Goal: Find specific page/section: Find specific page/section

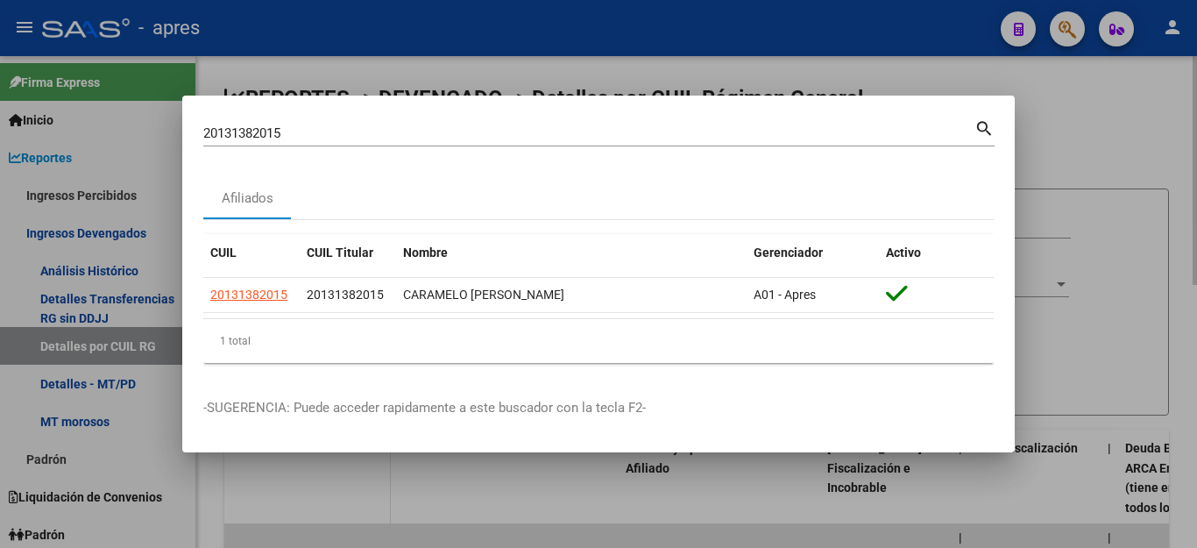
click at [451, 500] on div at bounding box center [598, 274] width 1197 height 548
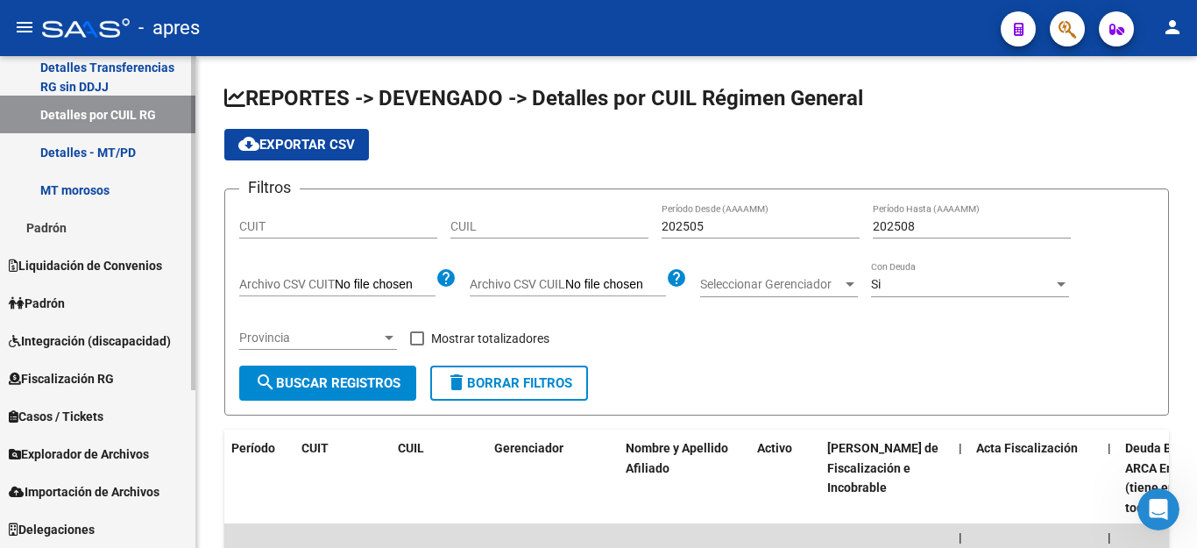
scroll to position [1887, 0]
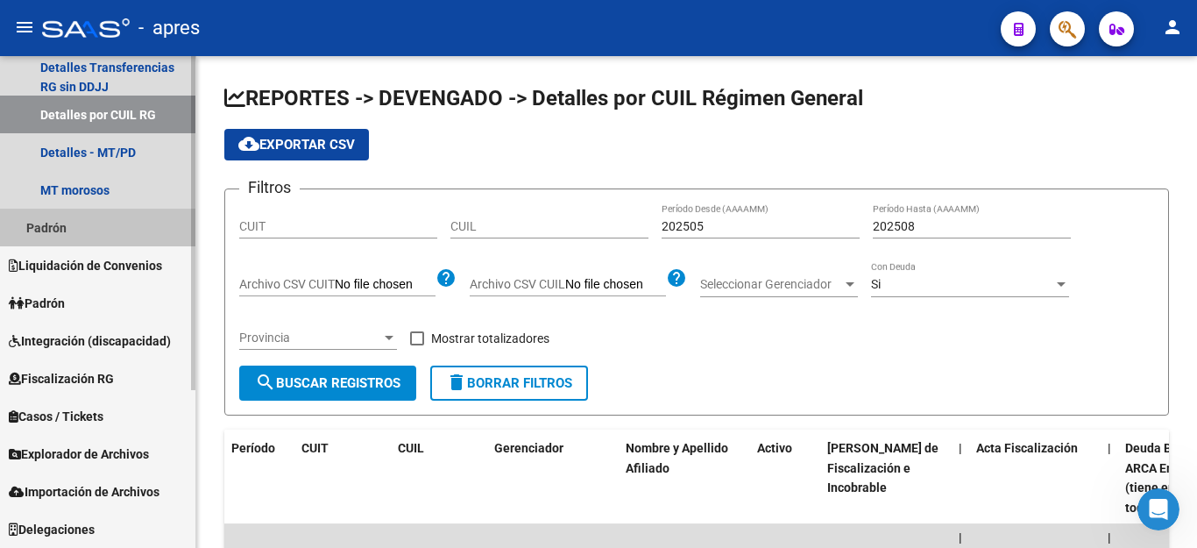
click at [54, 220] on link "Padrón" at bounding box center [97, 228] width 195 height 38
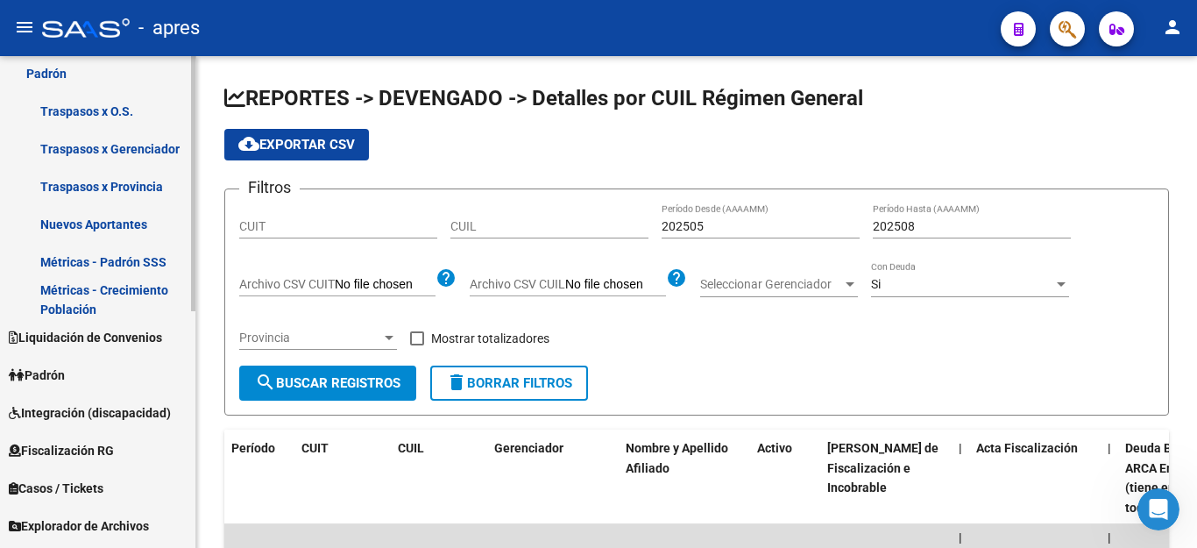
scroll to position [407, 0]
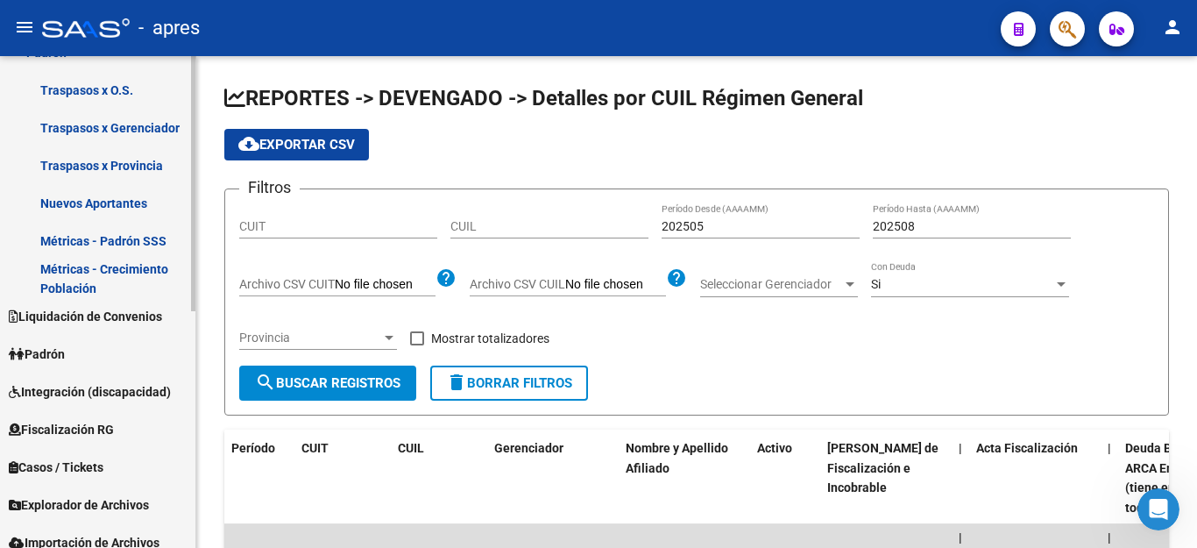
click at [65, 346] on span "Padrón" at bounding box center [37, 353] width 56 height 19
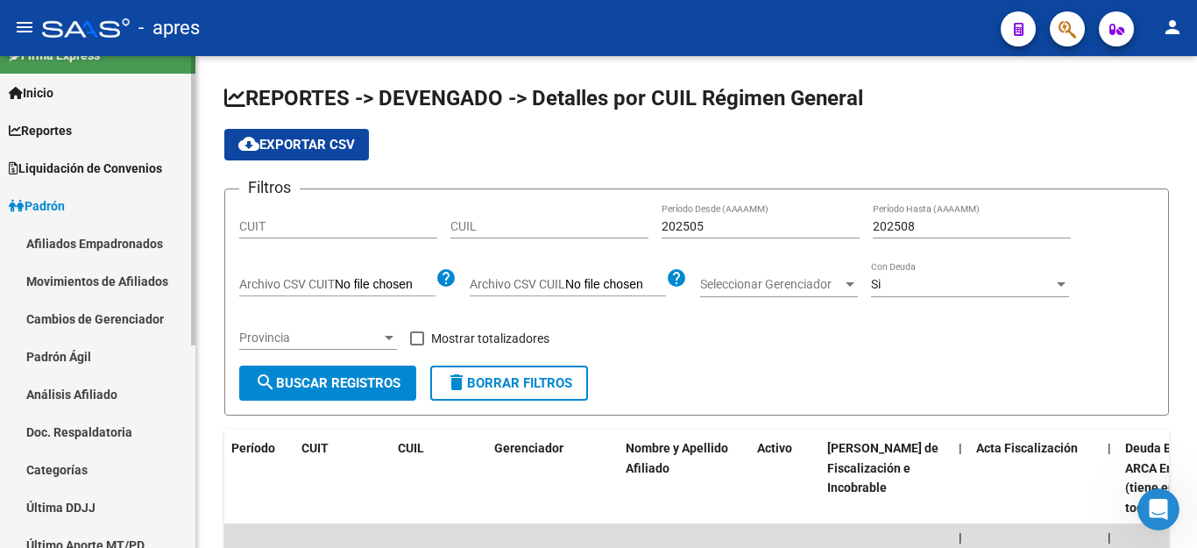
scroll to position [0, 0]
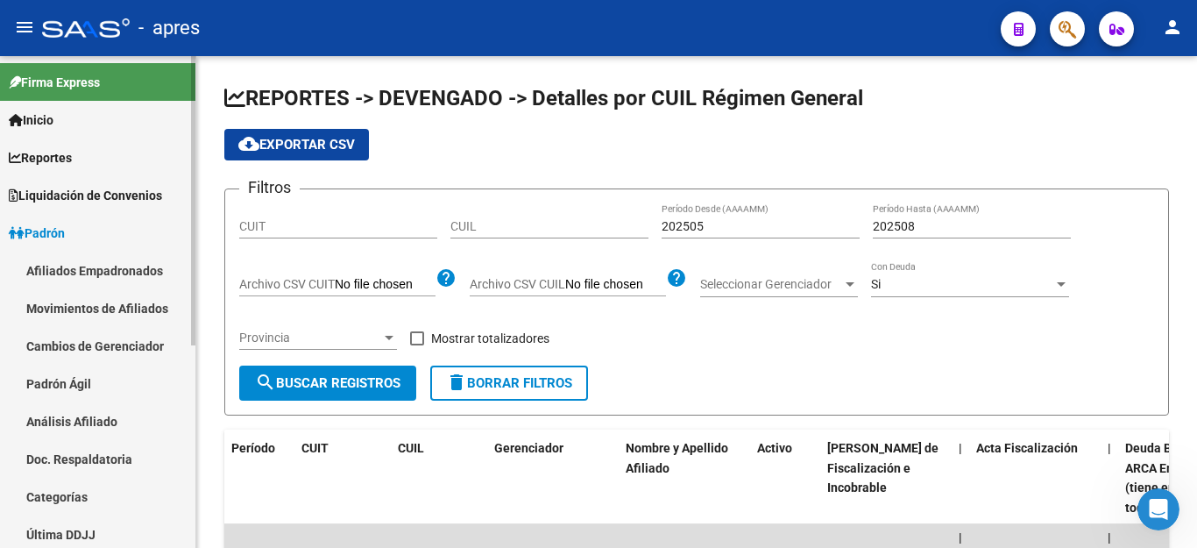
click at [92, 265] on link "Afiliados Empadronados" at bounding box center [97, 270] width 195 height 38
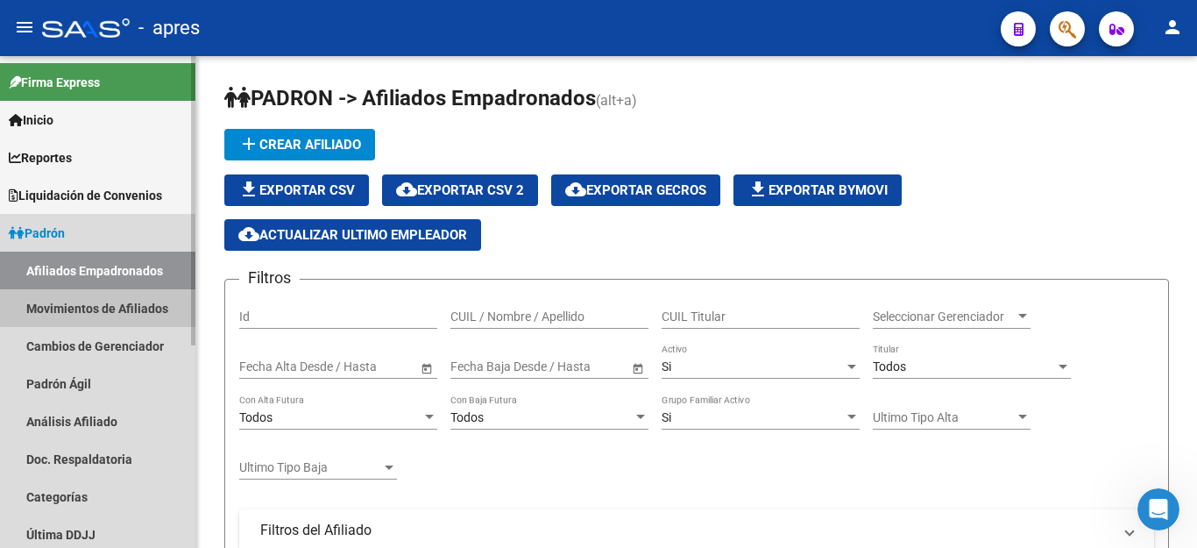
click at [103, 307] on link "Movimientos de Afiliados" at bounding box center [97, 308] width 195 height 38
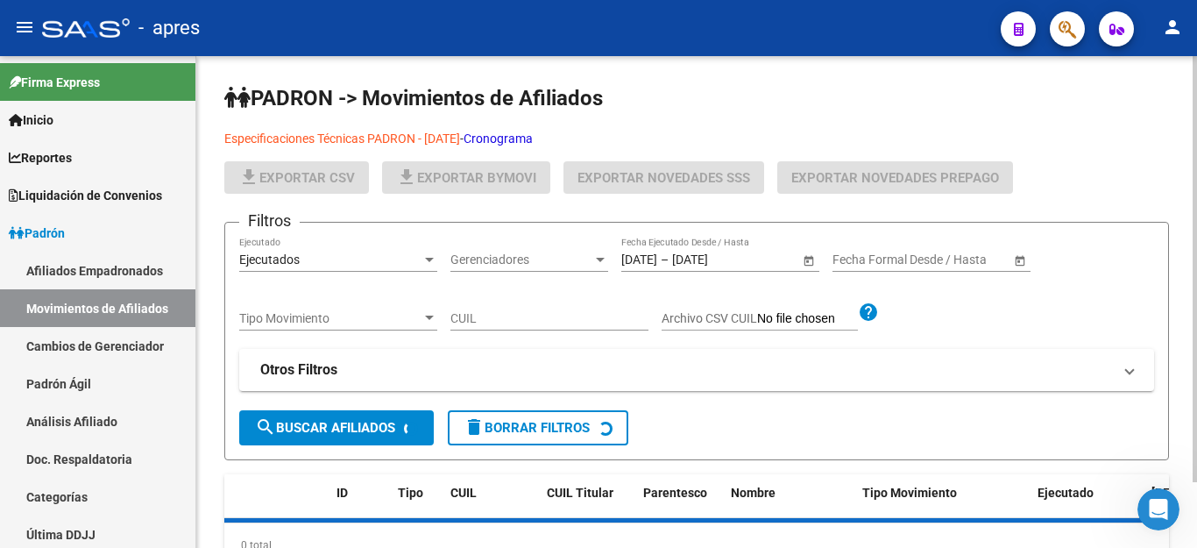
click at [524, 136] on link "Cronograma" at bounding box center [498, 138] width 69 height 14
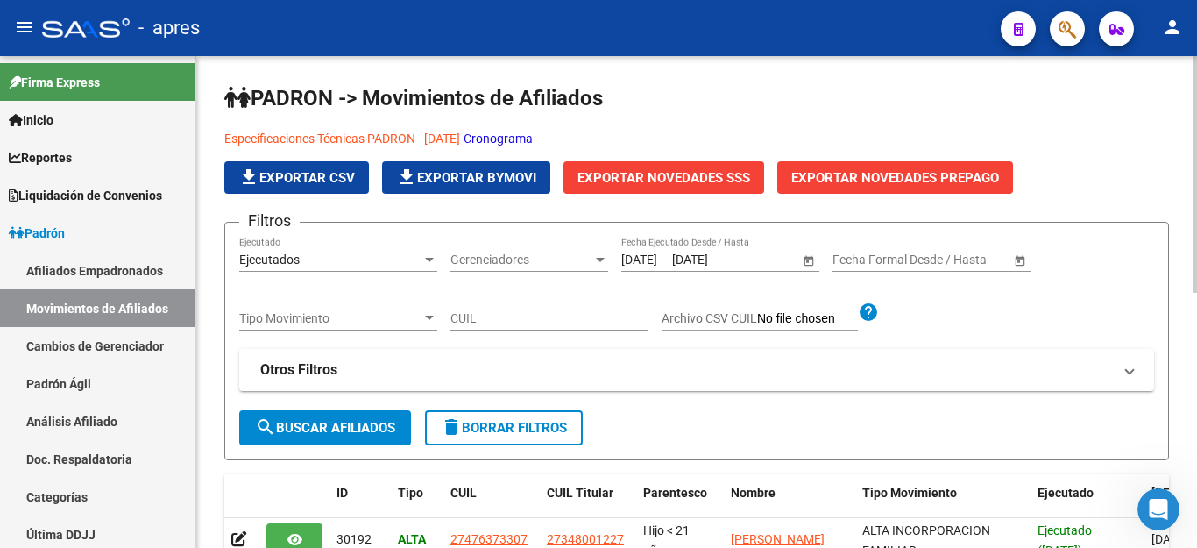
click at [1135, 503] on datatable-header-cell "Ejecutado" at bounding box center [1087, 503] width 114 height 58
click at [1151, 513] on icon "Abrir Intercom Messenger" at bounding box center [1156, 506] width 29 height 29
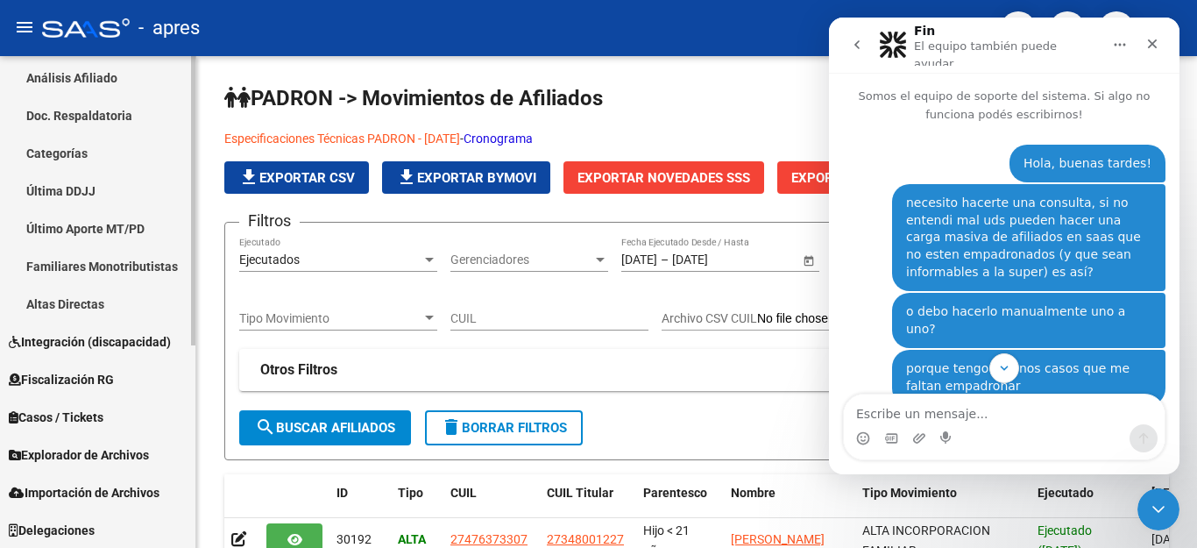
scroll to position [344, 0]
click at [114, 493] on span "Importación de Archivos" at bounding box center [84, 491] width 151 height 19
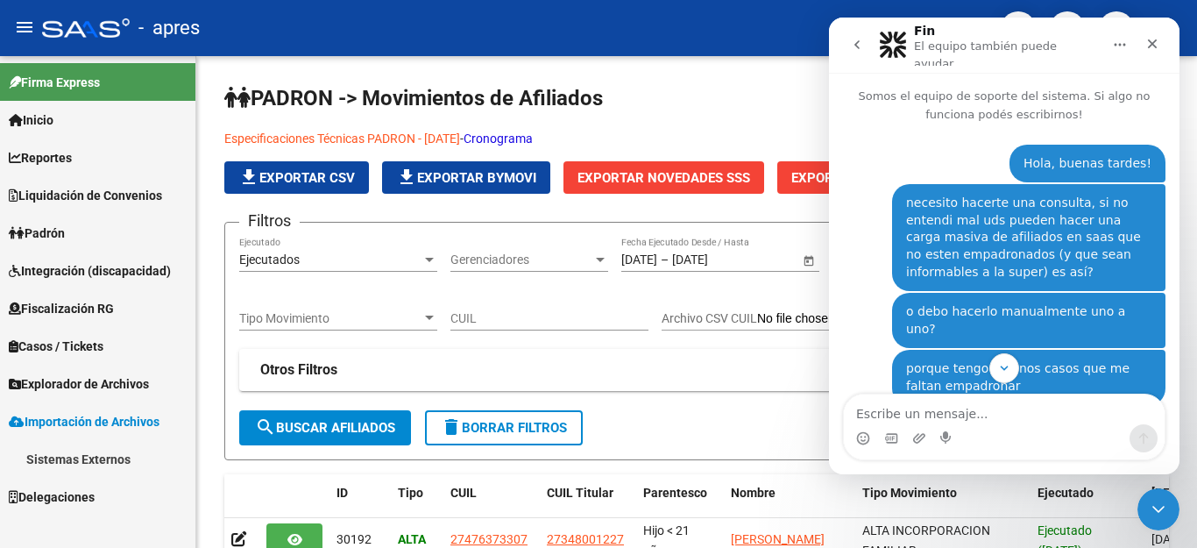
scroll to position [0, 0]
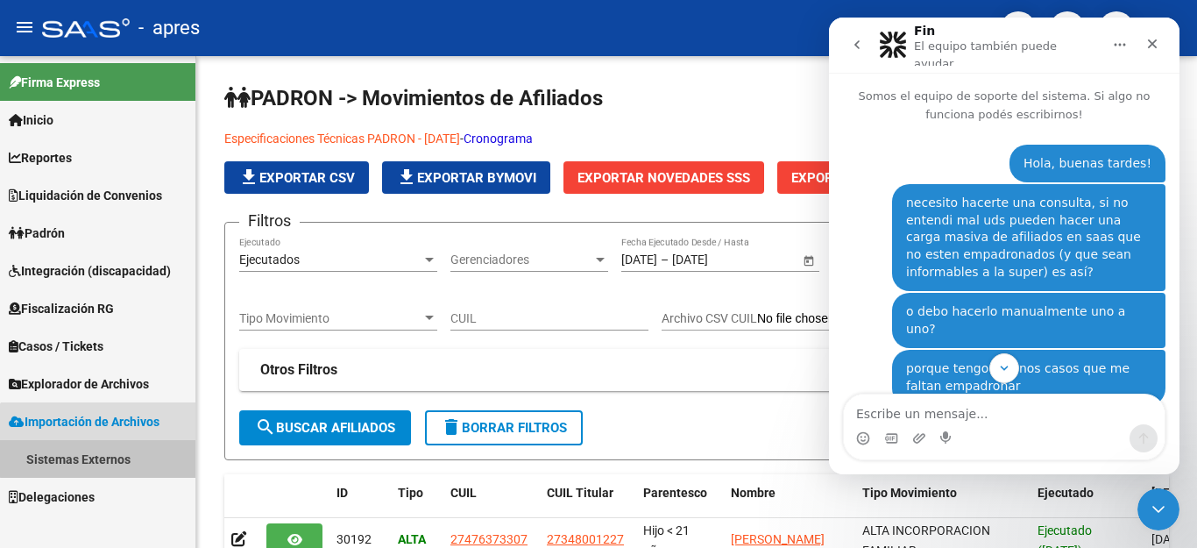
click at [106, 450] on link "Sistemas Externos" at bounding box center [97, 459] width 195 height 38
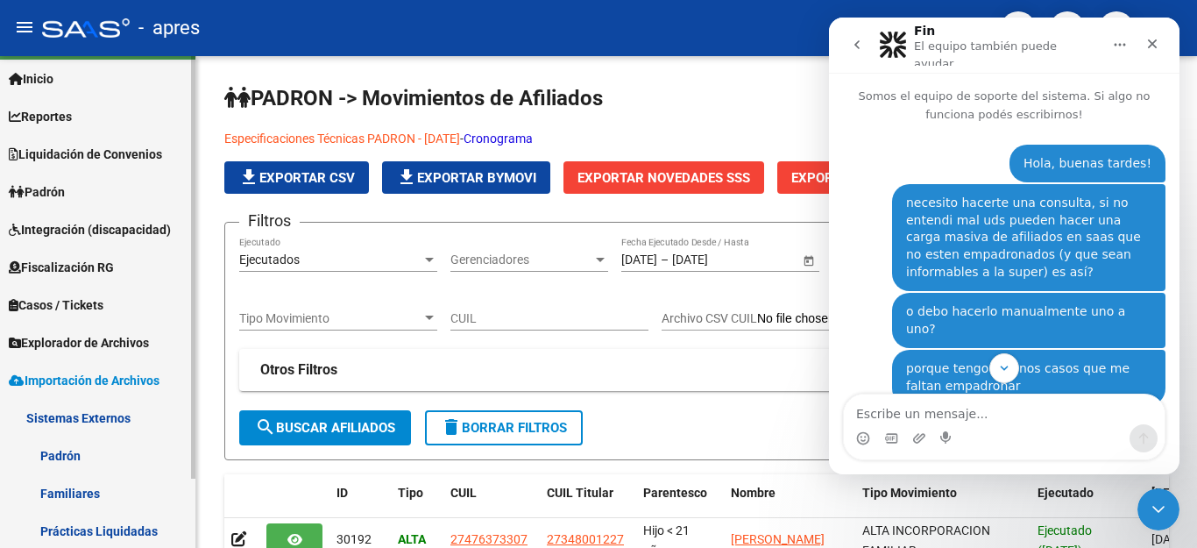
scroll to position [81, 0]
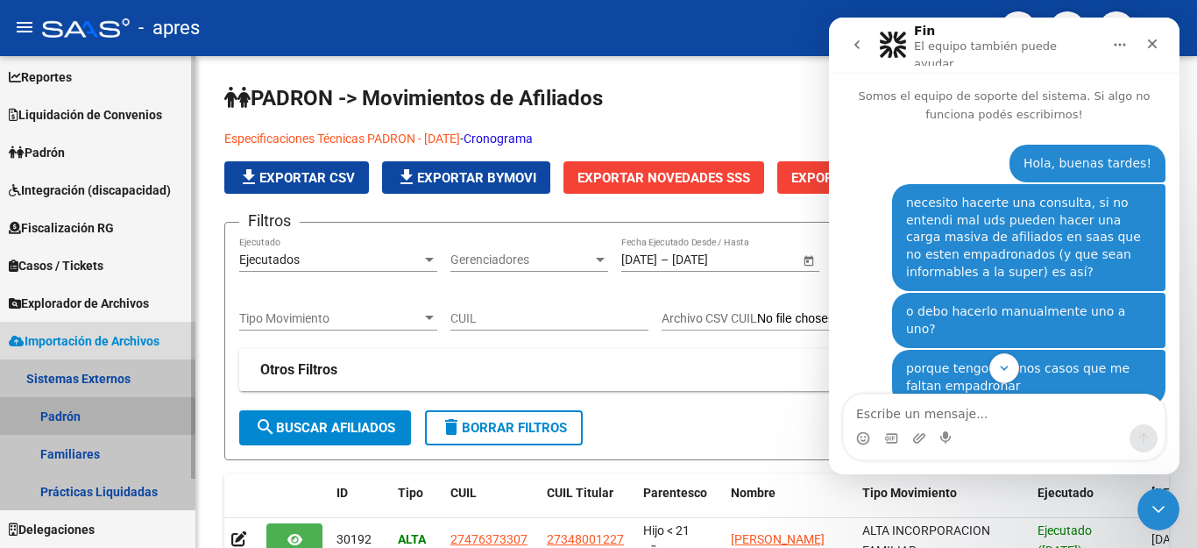
click at [50, 404] on link "Padrón" at bounding box center [97, 416] width 195 height 38
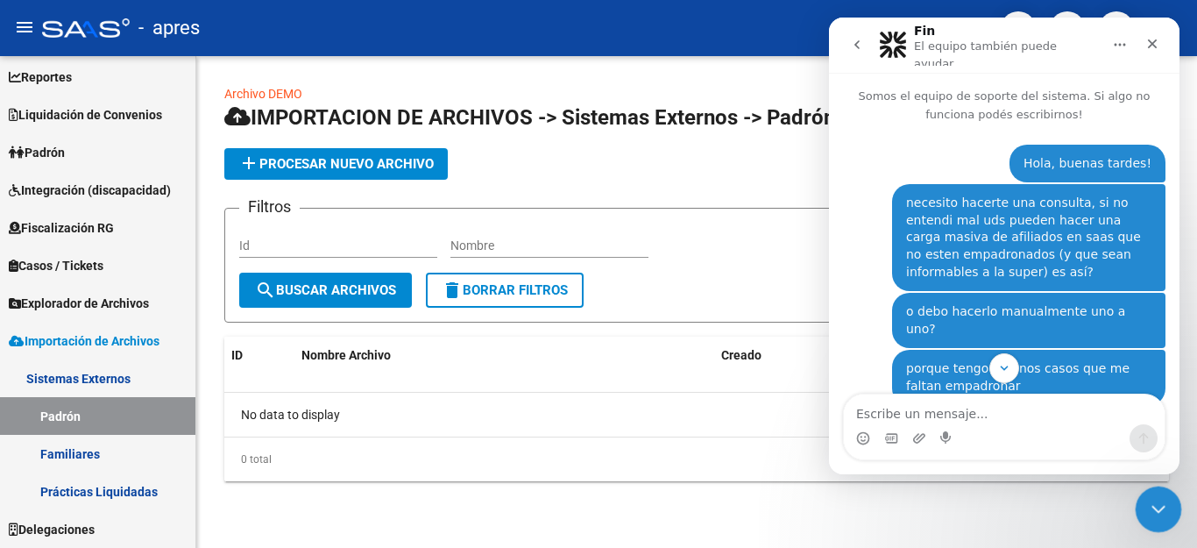
click at [1159, 513] on icon "Cerrar Intercom Messenger" at bounding box center [1155, 506] width 21 height 21
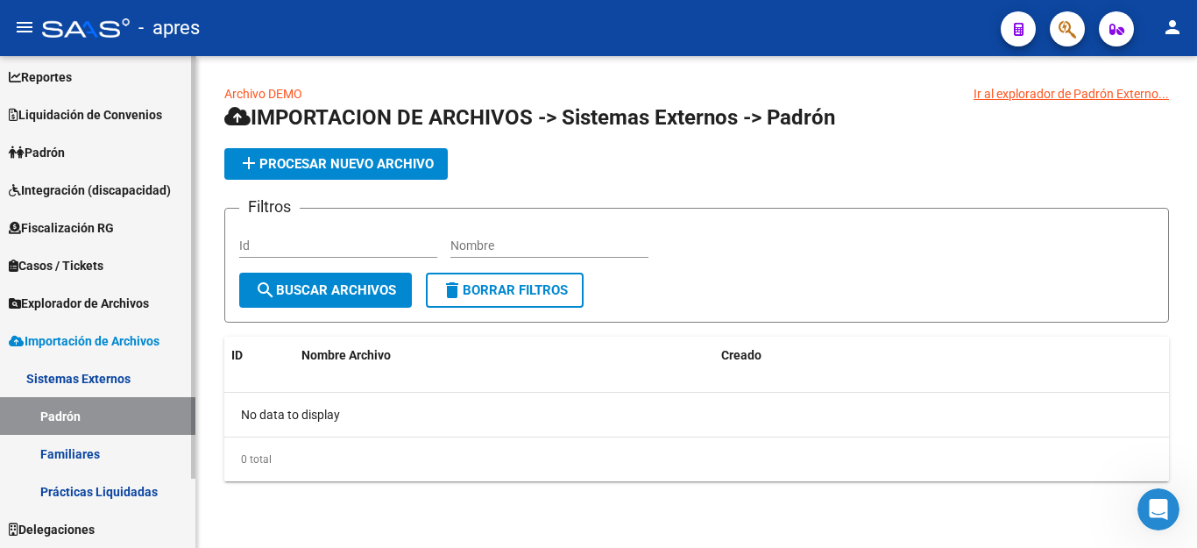
click at [82, 456] on link "Familiares" at bounding box center [97, 454] width 195 height 38
